Goal: Information Seeking & Learning: Understand process/instructions

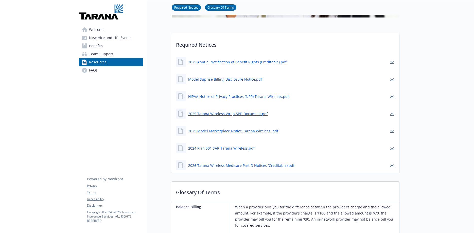
scroll to position [145, 0]
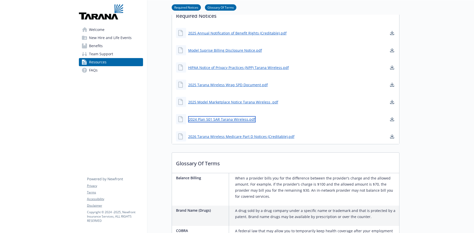
click at [225, 119] on link "2024 Plan 501 SAR Tarana Wireless.pdf" at bounding box center [221, 119] width 67 height 6
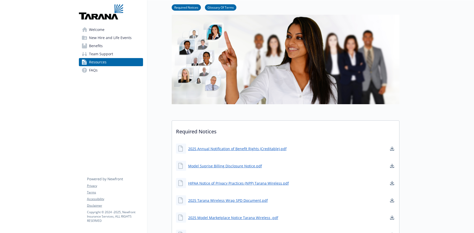
drag, startPoint x: 100, startPoint y: 110, endPoint x: 97, endPoint y: 109, distance: 2.9
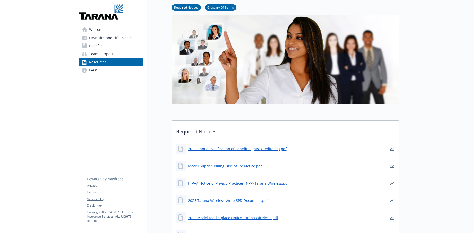
scroll to position [58, 0]
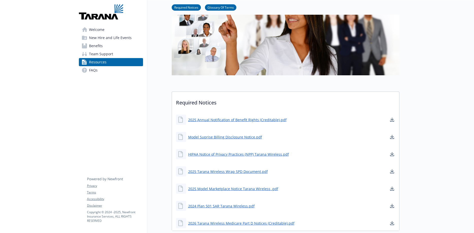
click at [98, 47] on span "Benefits" at bounding box center [96, 46] width 14 height 8
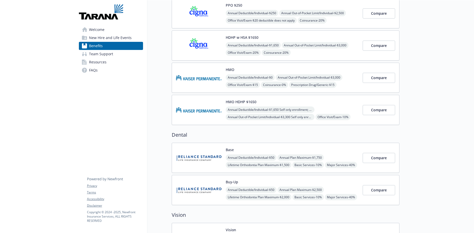
scroll to position [87, 0]
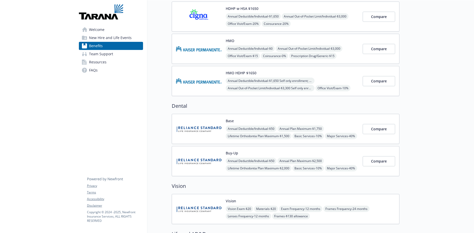
click at [344, 159] on div "Annual Deductible/Individual - $50 Annual Plan Maximum - $2,500 Lifetime Orthod…" at bounding box center [292, 168] width 133 height 21
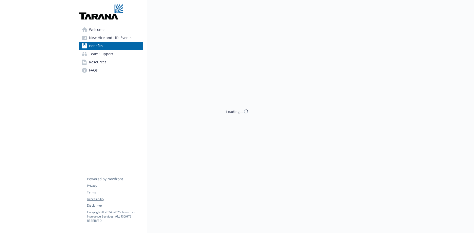
scroll to position [0, 0]
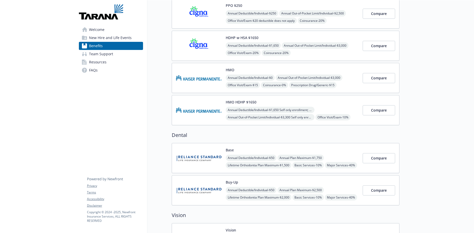
scroll to position [116, 0]
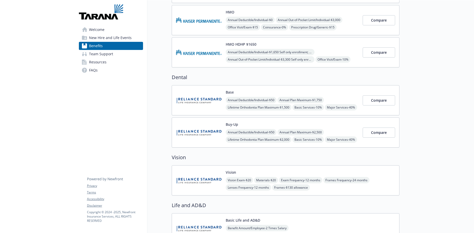
click at [240, 160] on h2 "Vision" at bounding box center [286, 158] width 228 height 8
click at [352, 154] on h2 "Vision" at bounding box center [286, 158] width 228 height 8
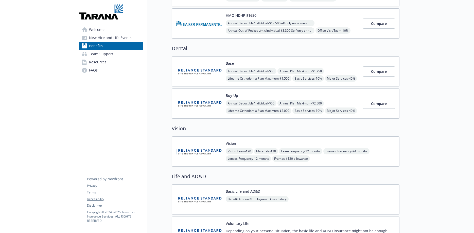
click at [243, 125] on h2 "Vision" at bounding box center [286, 129] width 228 height 8
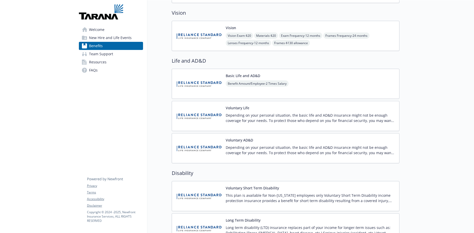
scroll to position [289, 0]
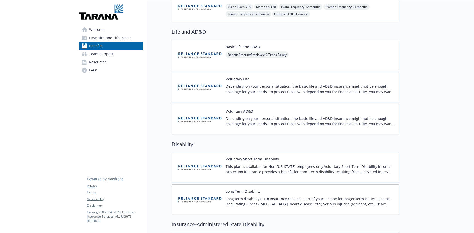
click at [160, 108] on div "Benefits Select coverage type Current year Upcoming year Medical PPO $250 Annua…" at bounding box center [273, 142] width 252 height 863
click at [168, 118] on div "Benefits Select coverage type Current year Upcoming year Medical PPO $250 Annua…" at bounding box center [273, 142] width 252 height 863
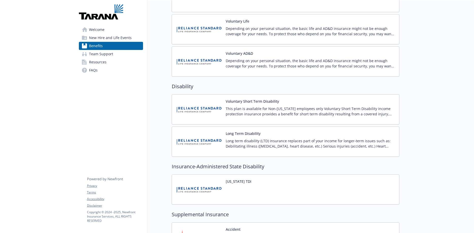
scroll to position [376, 0]
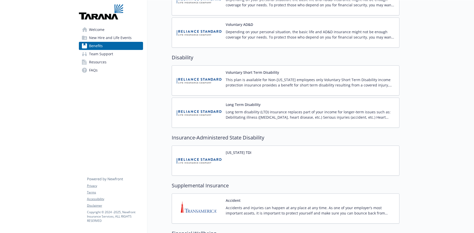
click at [170, 113] on div "Benefits Select coverage type Current year Upcoming year Medical PPO $250 Annua…" at bounding box center [273, 55] width 252 height 863
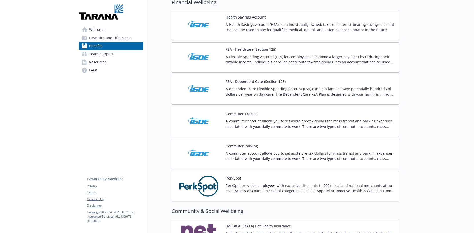
scroll to position [550, 0]
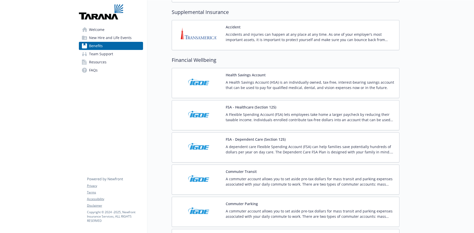
click at [223, 118] on div "FSA - Healthcare (Section 125) A Flexible Spending Account (FSA) lets employees…" at bounding box center [285, 116] width 219 height 22
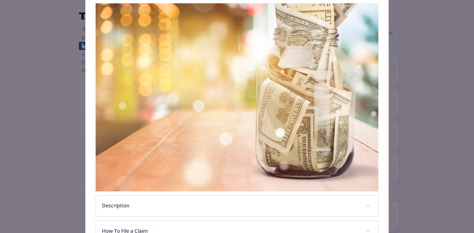
scroll to position [202, 0]
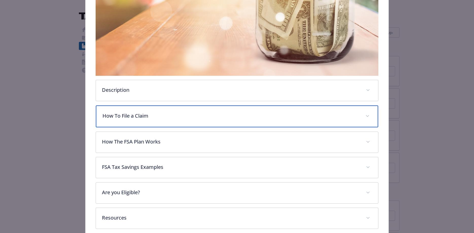
click at [159, 112] on p "How To File a Claim" at bounding box center [230, 116] width 257 height 8
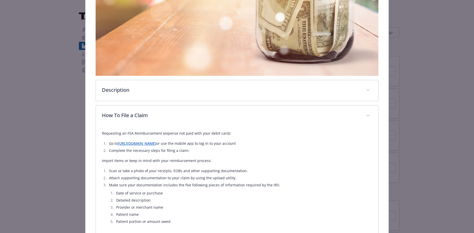
click at [145, 141] on link "[URL][DOMAIN_NAME]" at bounding box center [137, 143] width 38 height 5
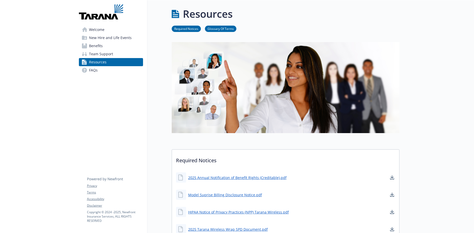
drag, startPoint x: 51, startPoint y: 67, endPoint x: 140, endPoint y: 20, distance: 100.7
